Goal: Check status

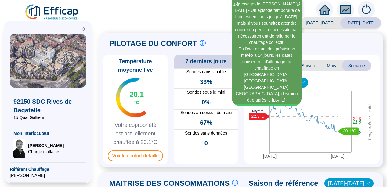
click at [84, 28] on icon "double-left" at bounding box center [84, 29] width 4 height 4
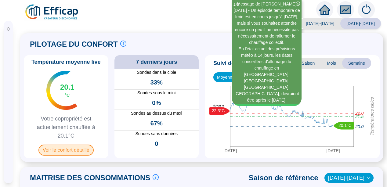
click at [80, 152] on span "Voir le confort détaillé" at bounding box center [65, 150] width 55 height 11
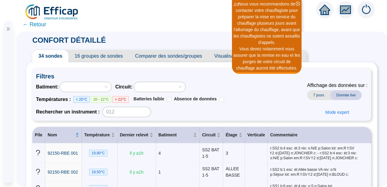
click at [35, 25] on span "← Retour" at bounding box center [34, 24] width 23 height 9
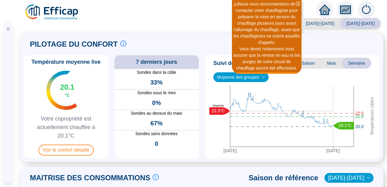
click at [21, 95] on div "PILOTAGE DU CONFORT Le pilotage du confort est fondamental pour le confort de t…" at bounding box center [201, 97] width 363 height 129
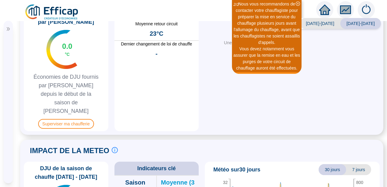
scroll to position [329, 0]
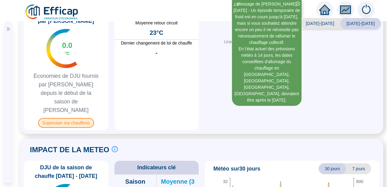
click at [63, 118] on span "Superviser ma chaufferie" at bounding box center [66, 123] width 56 height 10
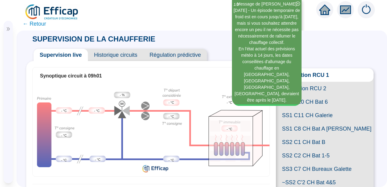
click at [115, 54] on span "Historique circuits" at bounding box center [116, 55] width 56 height 12
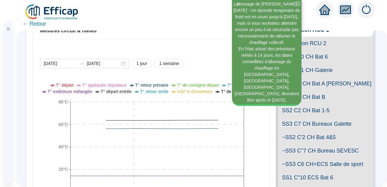
scroll to position [49, 0]
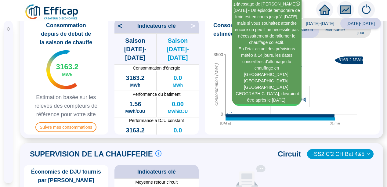
scroll to position [171, 0]
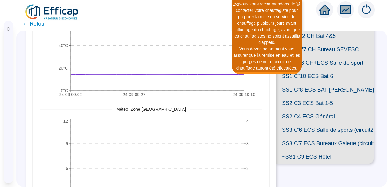
scroll to position [159, 0]
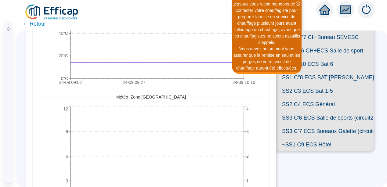
click at [303, 98] on span "SS2 C3 ECS Bat 1-5" at bounding box center [325, 90] width 98 height 13
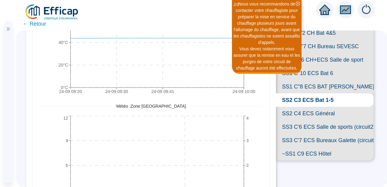
scroll to position [37, 0]
